Goal: Information Seeking & Learning: Learn about a topic

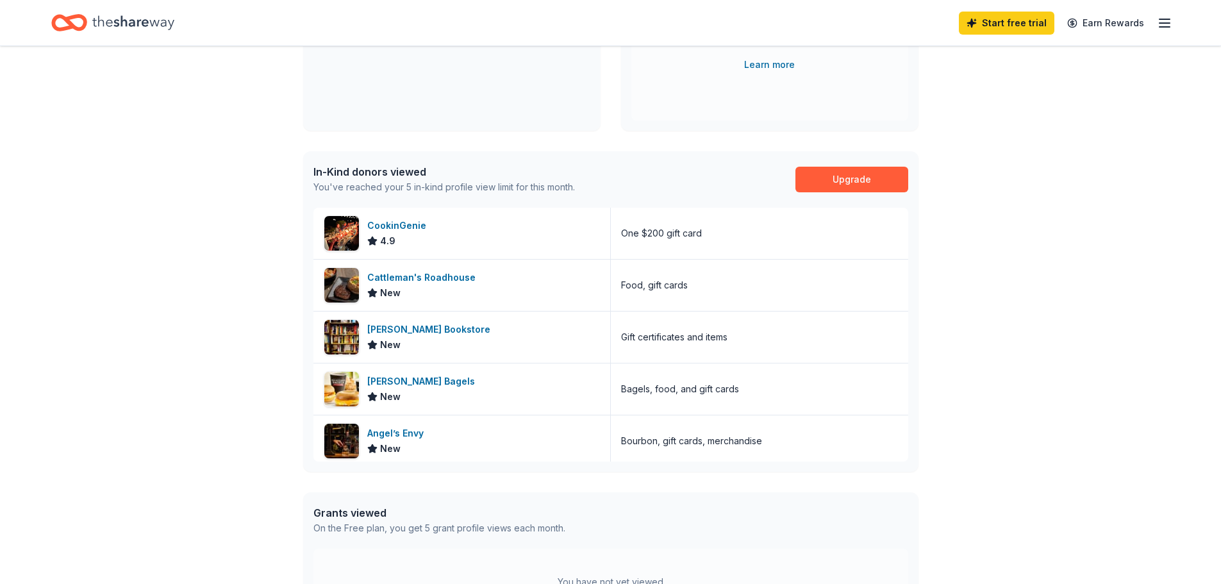
scroll to position [256, 0]
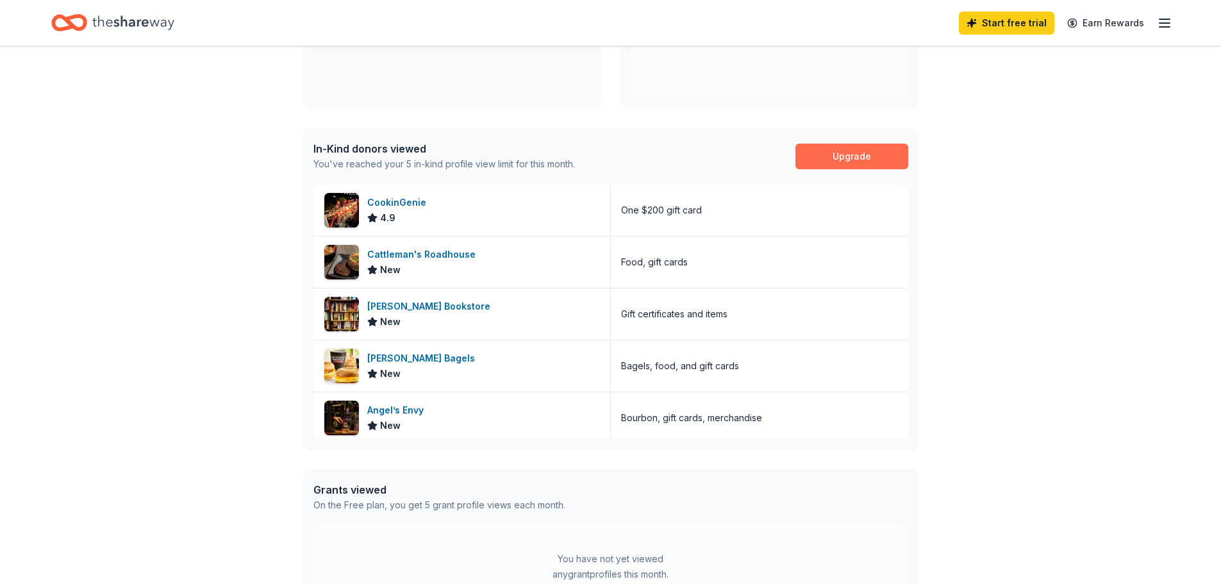
click at [844, 158] on link "Upgrade" at bounding box center [852, 157] width 113 height 26
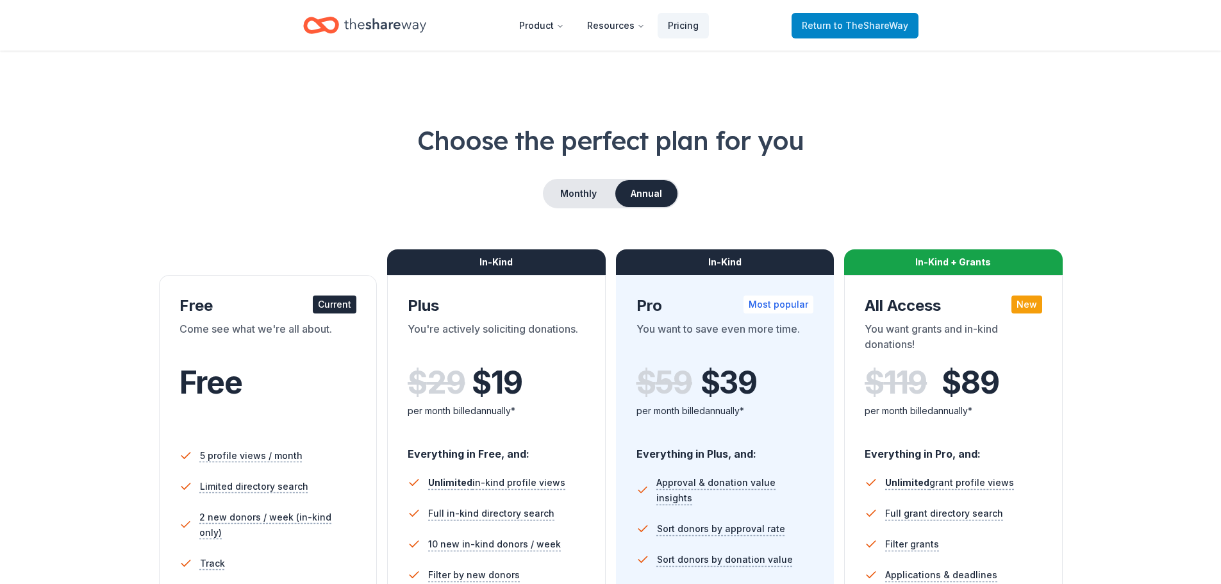
click at [853, 26] on span "to TheShareWay" at bounding box center [871, 25] width 74 height 11
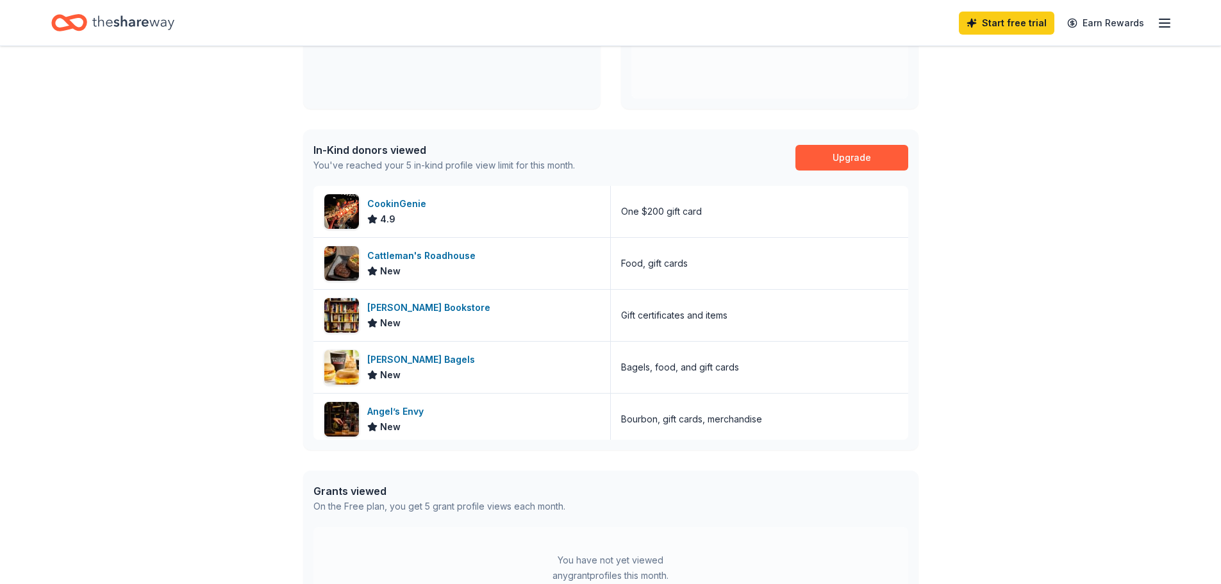
scroll to position [256, 0]
click at [1162, 34] on div "Start free trial Earn Rewards" at bounding box center [1065, 23] width 213 height 30
click at [1164, 28] on icon "button" at bounding box center [1164, 22] width 15 height 15
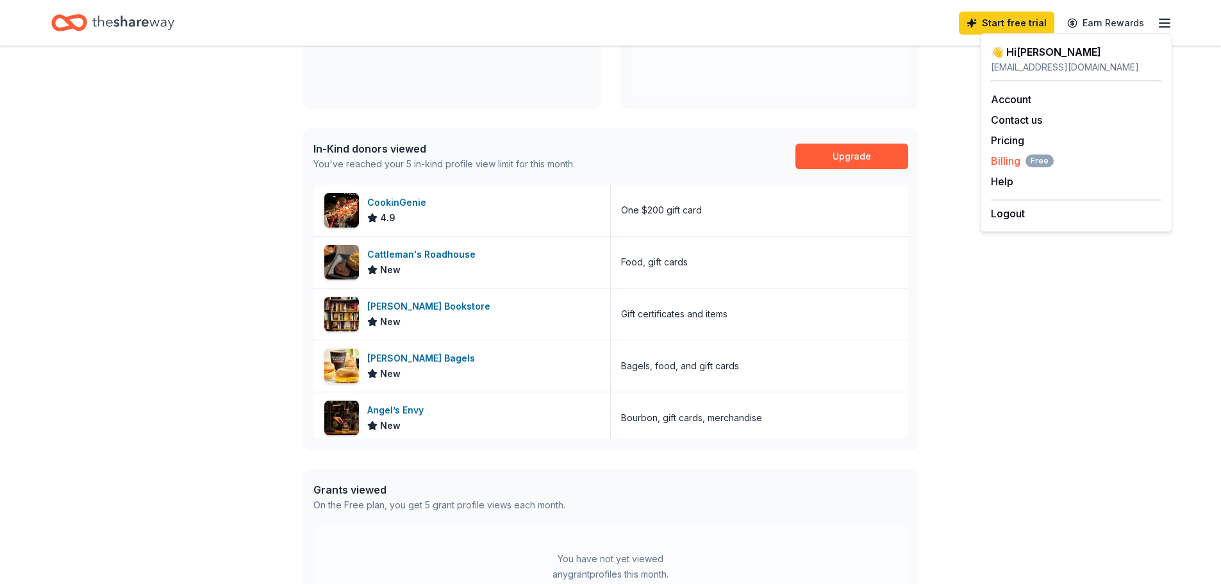
click at [1015, 164] on span "Billing Free" at bounding box center [1022, 160] width 63 height 15
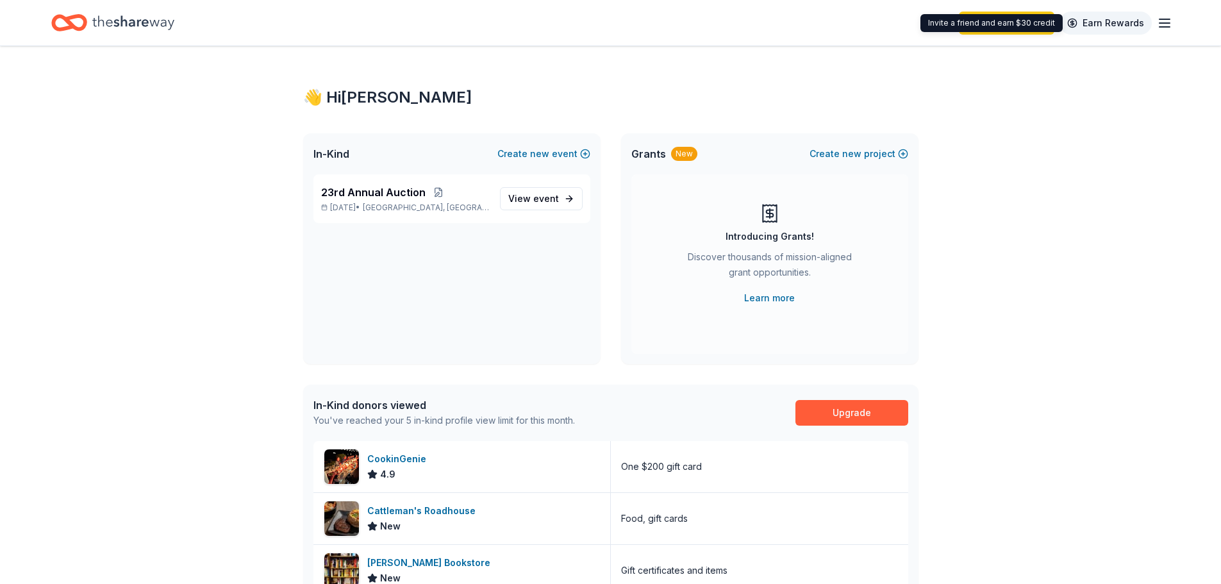
click at [1114, 28] on link "Earn Rewards" at bounding box center [1106, 23] width 92 height 23
click at [1097, 22] on link "Earn Rewards" at bounding box center [1106, 23] width 92 height 23
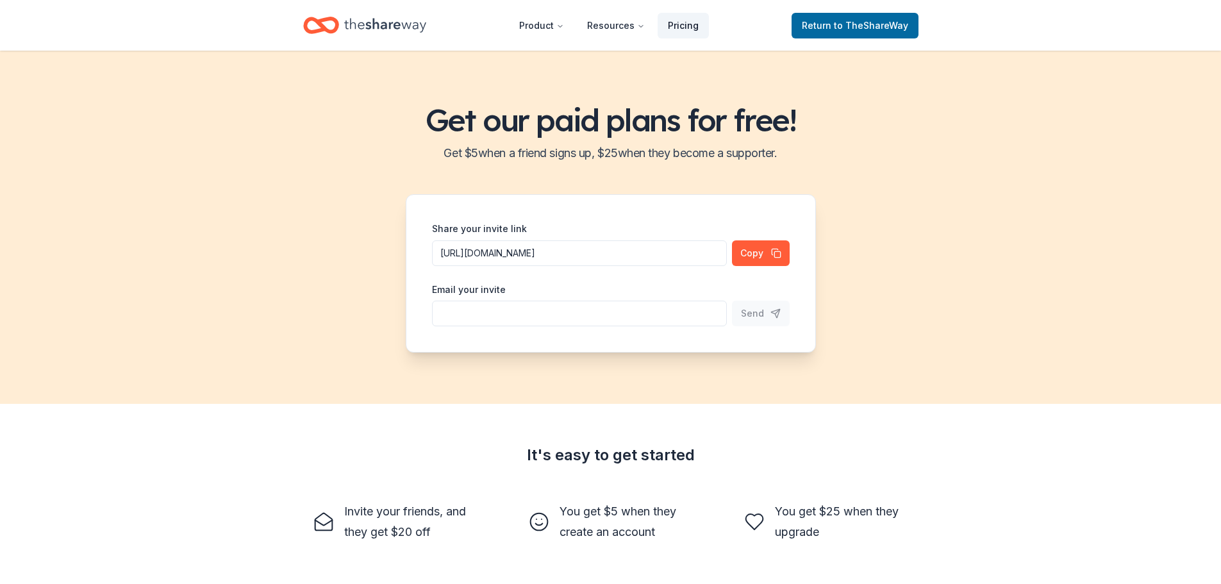
click at [683, 26] on link "Pricing" at bounding box center [683, 26] width 51 height 26
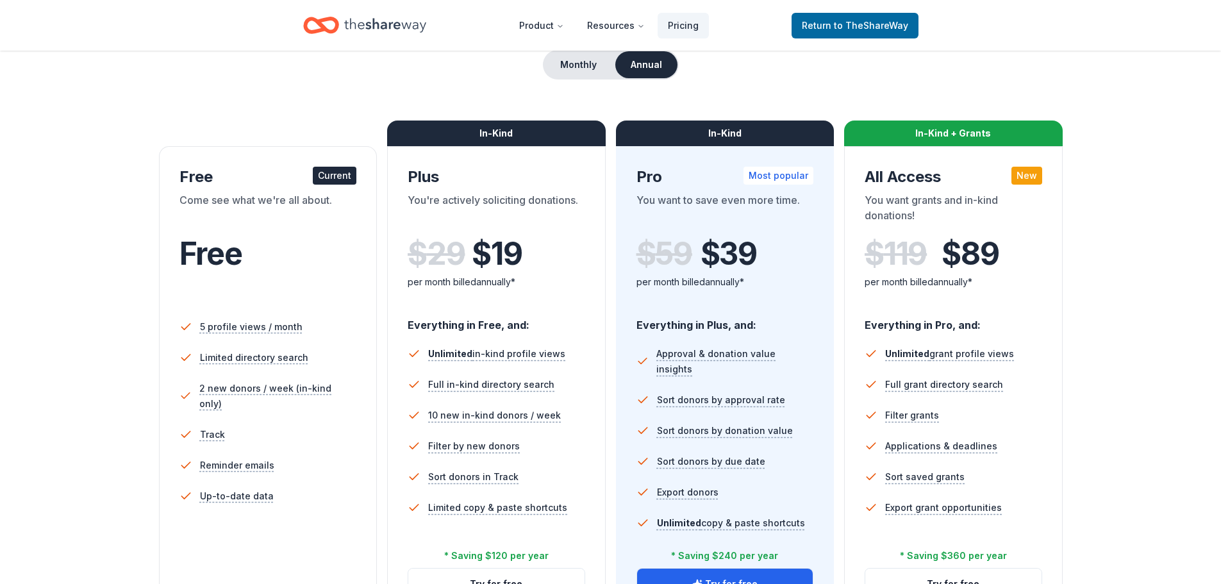
scroll to position [128, 0]
